Goal: Entertainment & Leisure: Consume media (video, audio)

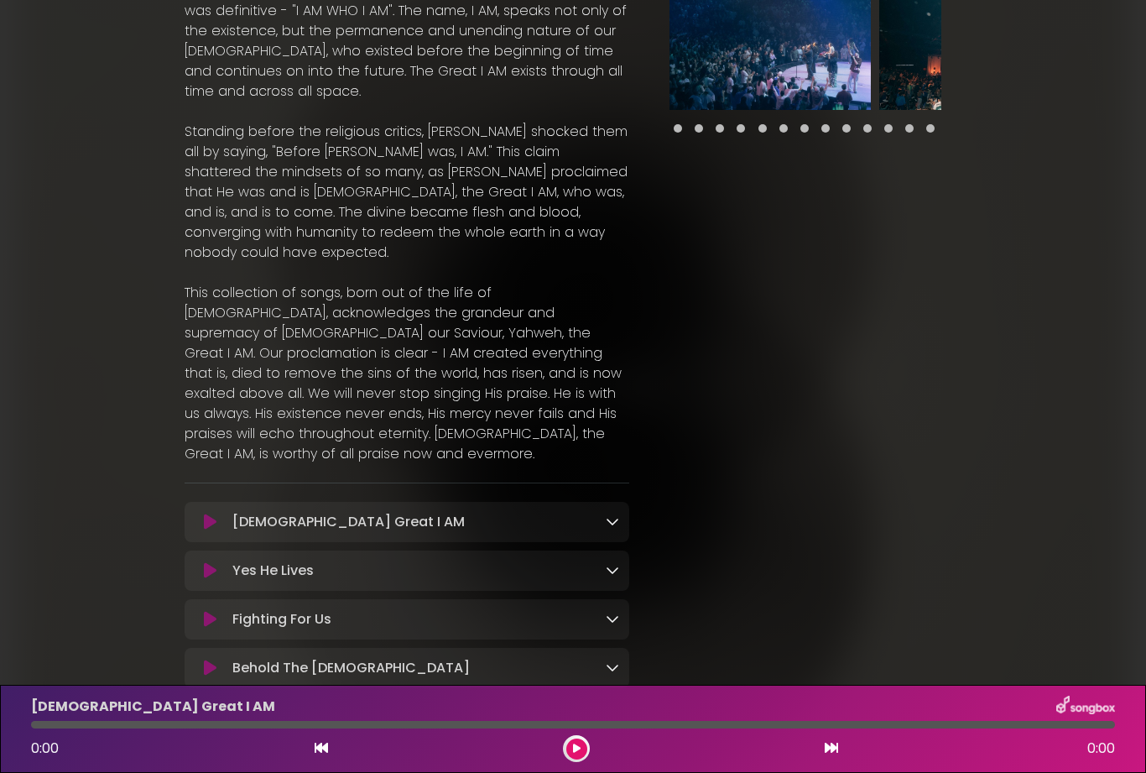
scroll to position [224, 0]
click at [224, 514] on button at bounding box center [210, 522] width 31 height 17
click at [221, 514] on button at bounding box center [210, 522] width 31 height 17
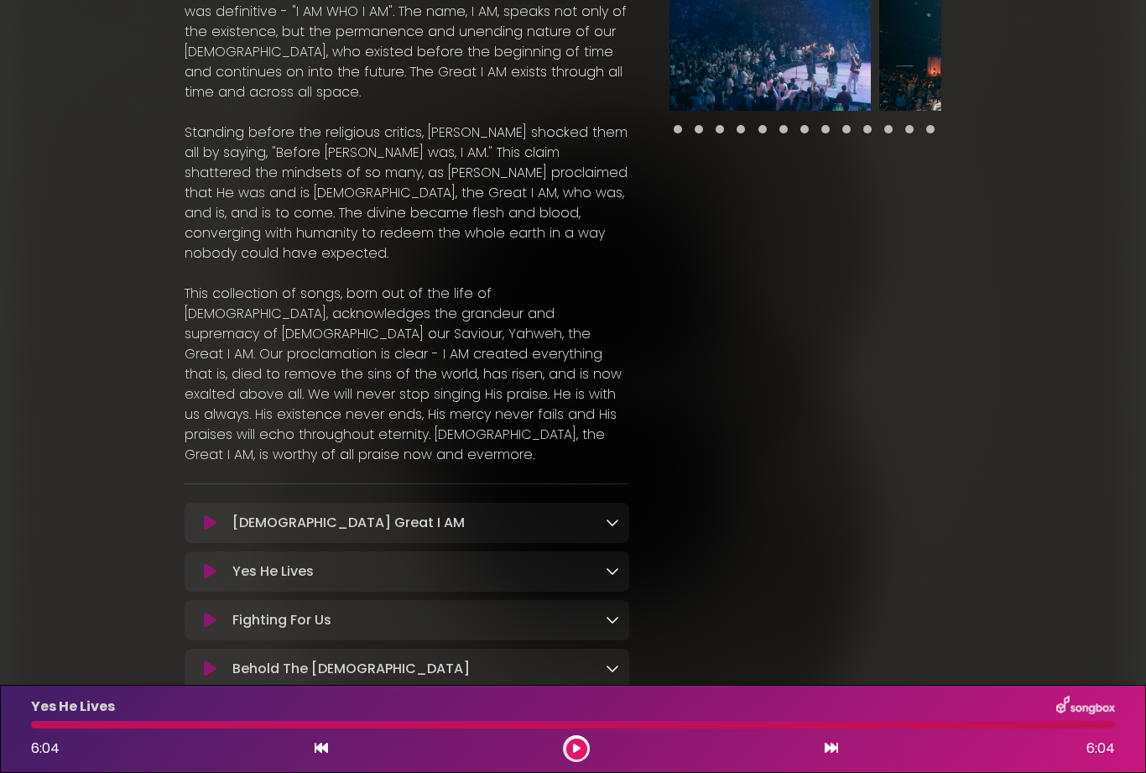
click at [221, 611] on button at bounding box center [210, 619] width 31 height 17
click at [213, 611] on icon at bounding box center [210, 619] width 13 height 17
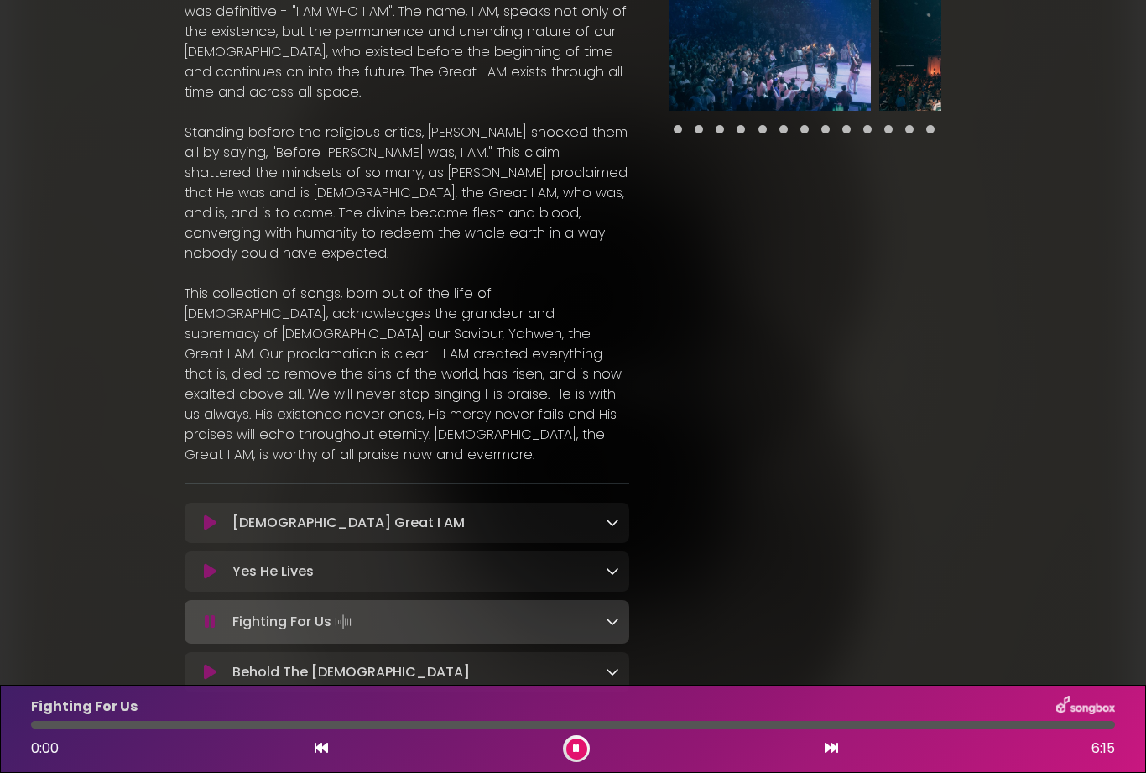
click at [576, 726] on div at bounding box center [573, 725] width 1084 height 8
click at [584, 745] on button at bounding box center [576, 748] width 21 height 21
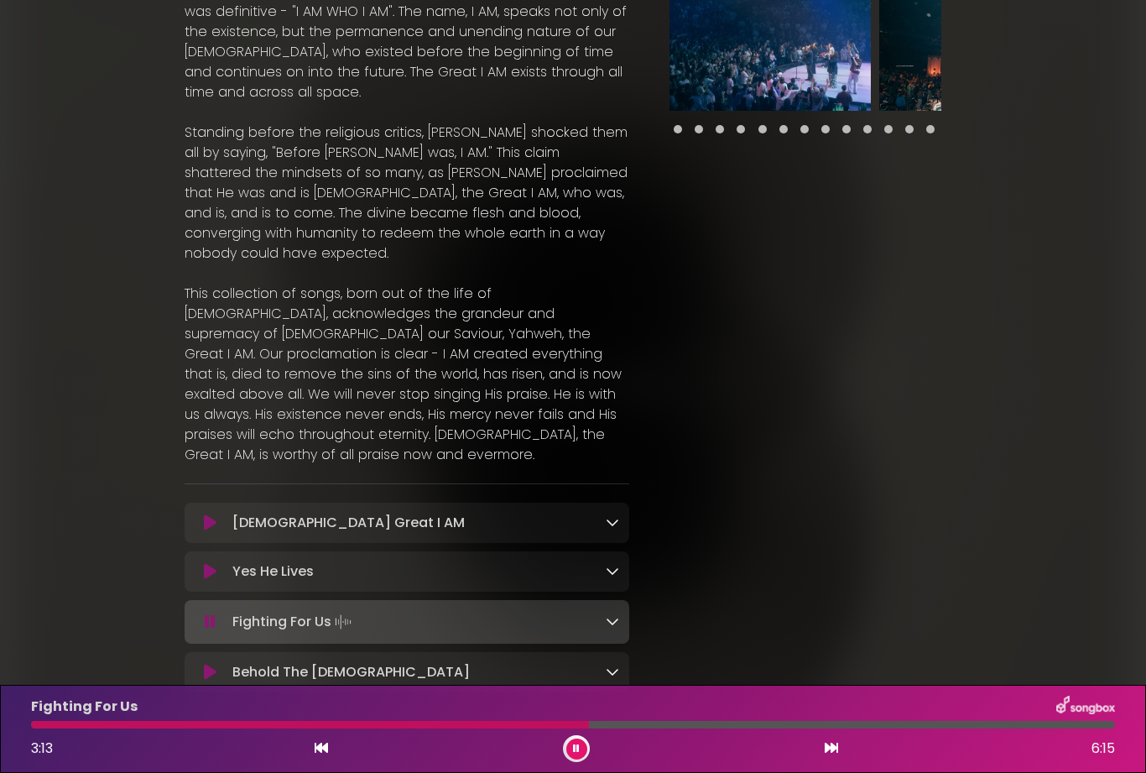
click at [356, 561] on div "Yes He Lives Loading Track..." at bounding box center [422, 571] width 393 height 20
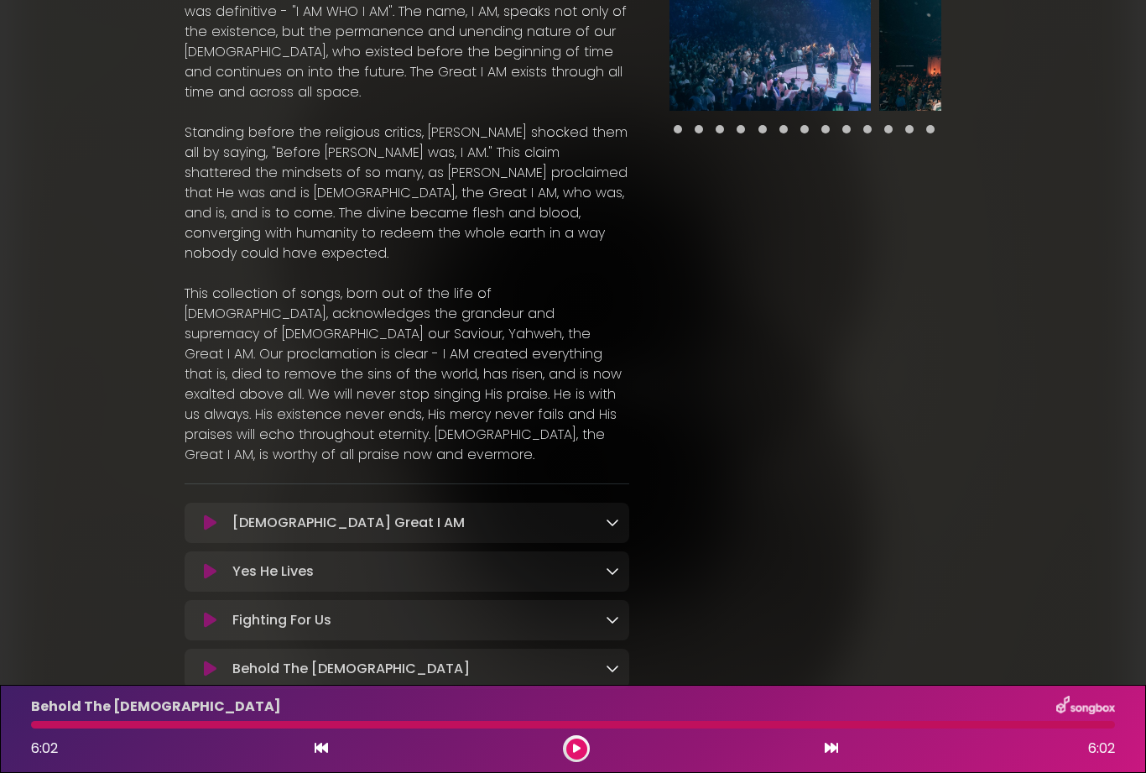
click at [218, 514] on button at bounding box center [210, 522] width 31 height 17
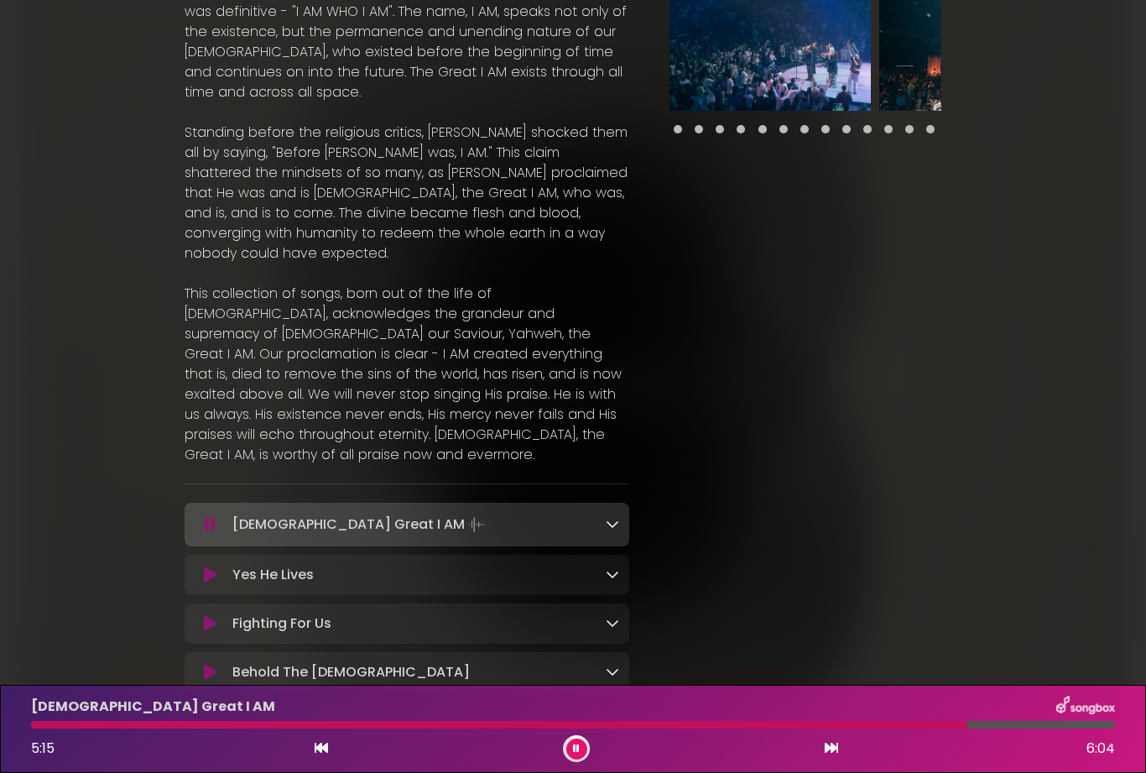
click at [584, 743] on button at bounding box center [576, 748] width 21 height 21
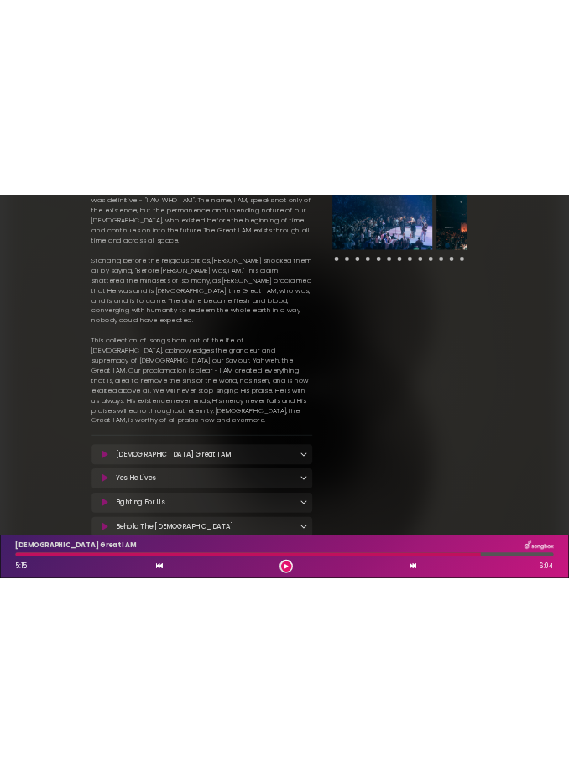
scroll to position [0, 0]
